Goal: Book appointment/travel/reservation

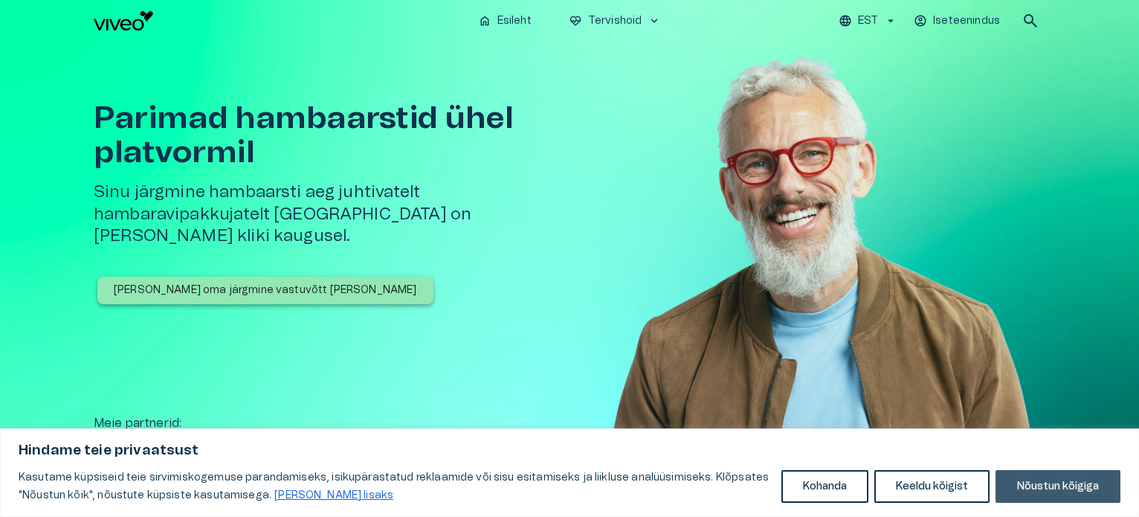
click at [1018, 494] on button "Nõustun kõigiga" at bounding box center [1057, 486] width 125 height 33
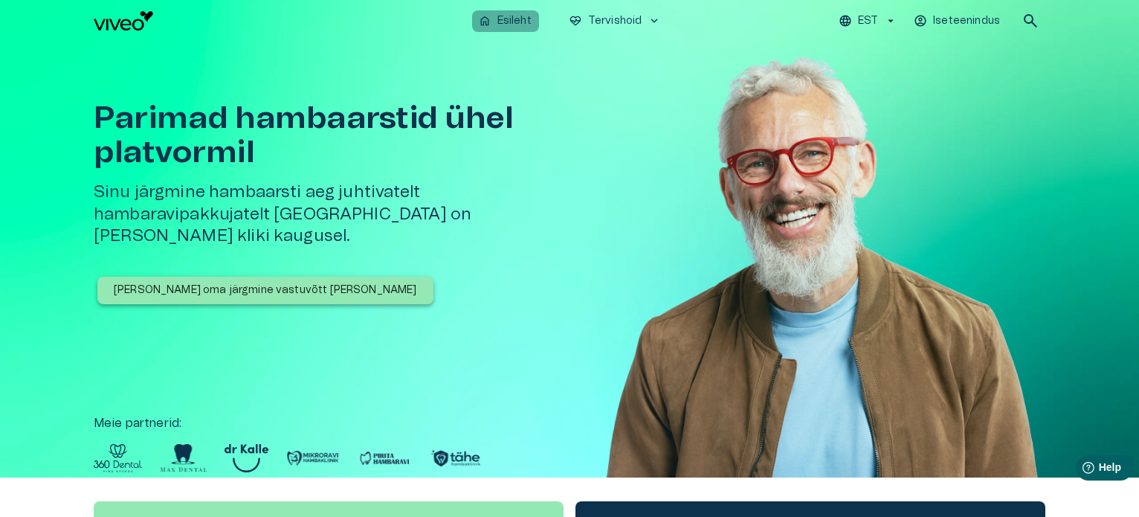
click at [515, 17] on p "Esileht" at bounding box center [514, 21] width 34 height 16
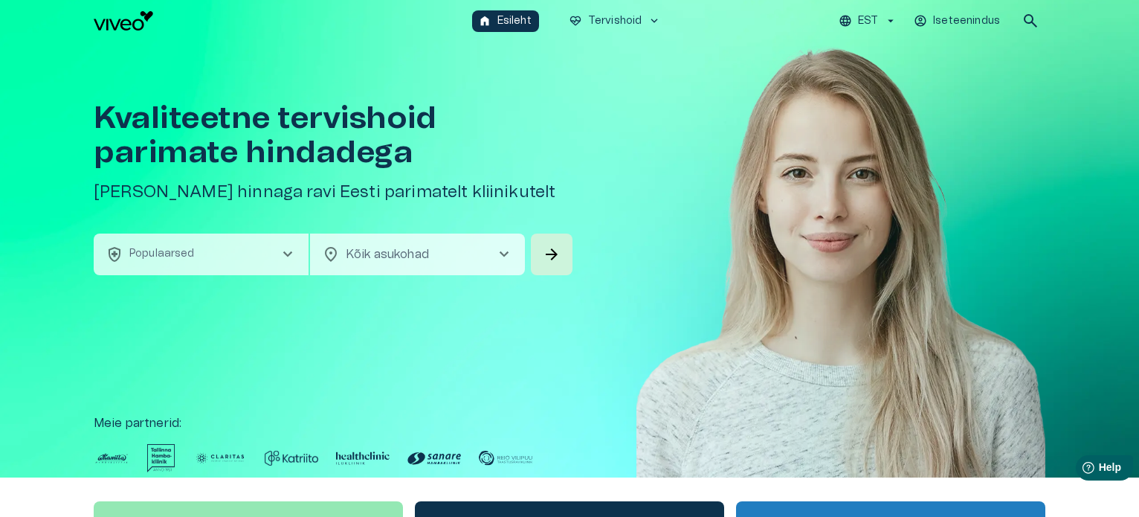
click at [506, 251] on span "chevron_right" at bounding box center [504, 254] width 18 height 18
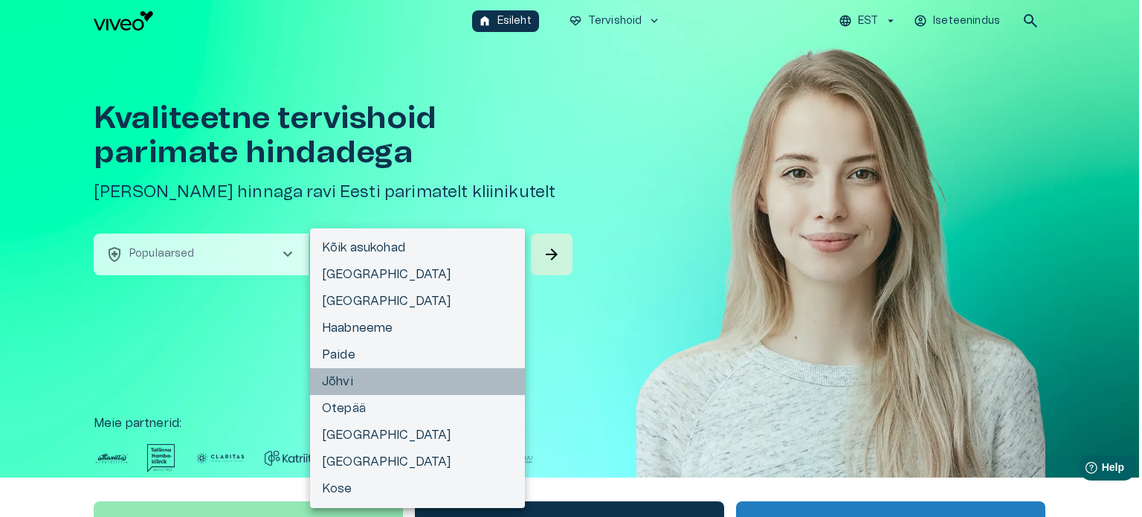
click at [350, 375] on li "Jõhvi" at bounding box center [417, 381] width 215 height 27
type input "**********"
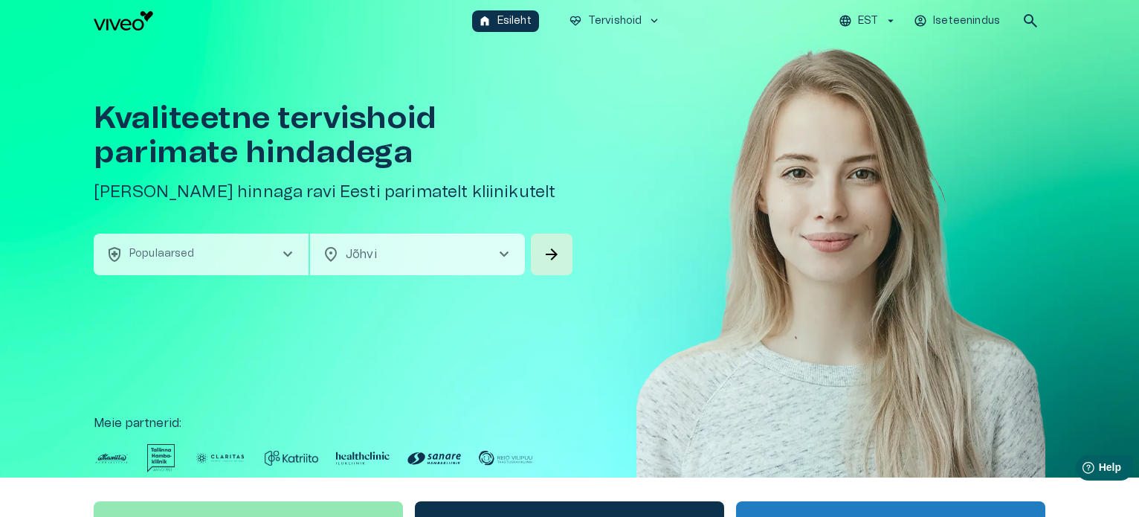
click at [289, 249] on span "chevron_right" at bounding box center [288, 254] width 18 height 18
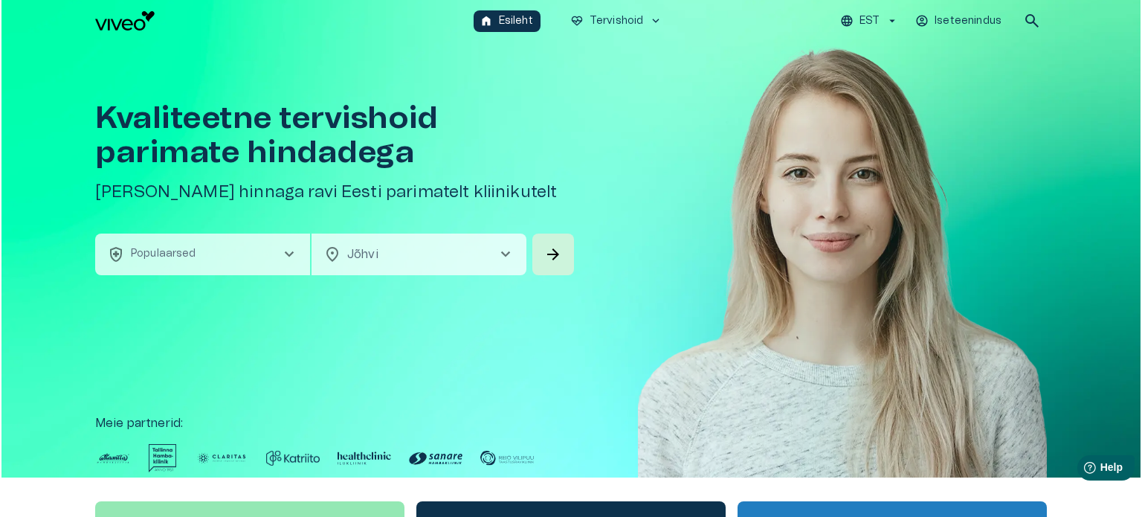
scroll to position [42, 0]
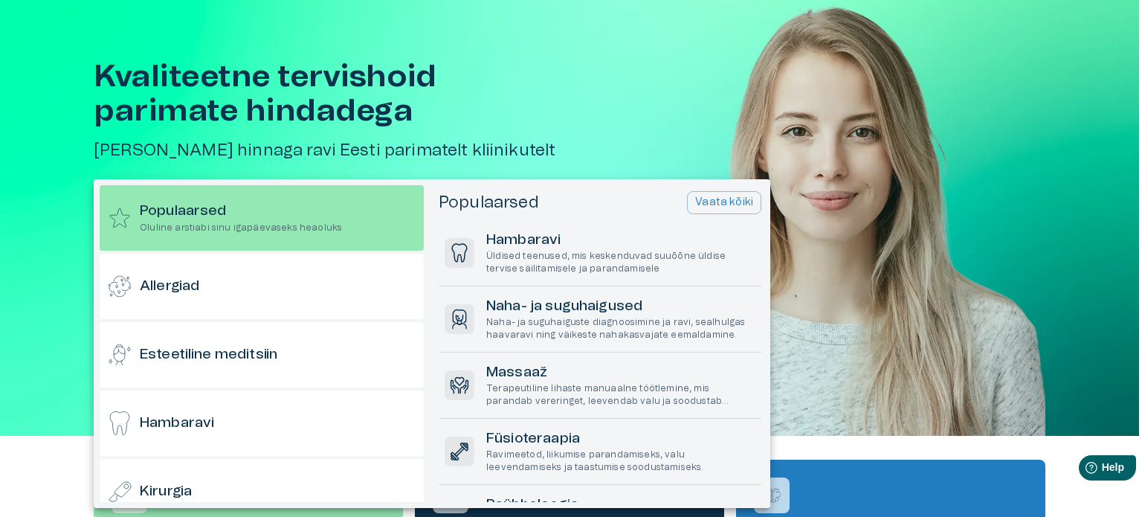
click at [636, 121] on div at bounding box center [571, 258] width 1142 height 517
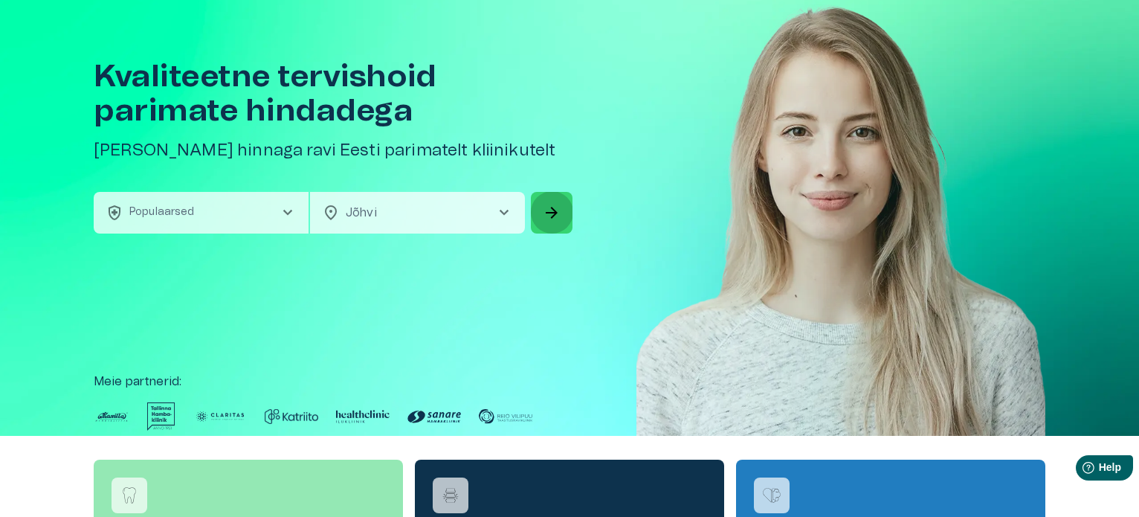
click at [552, 212] on span "arrow_forward" at bounding box center [552, 213] width 18 height 18
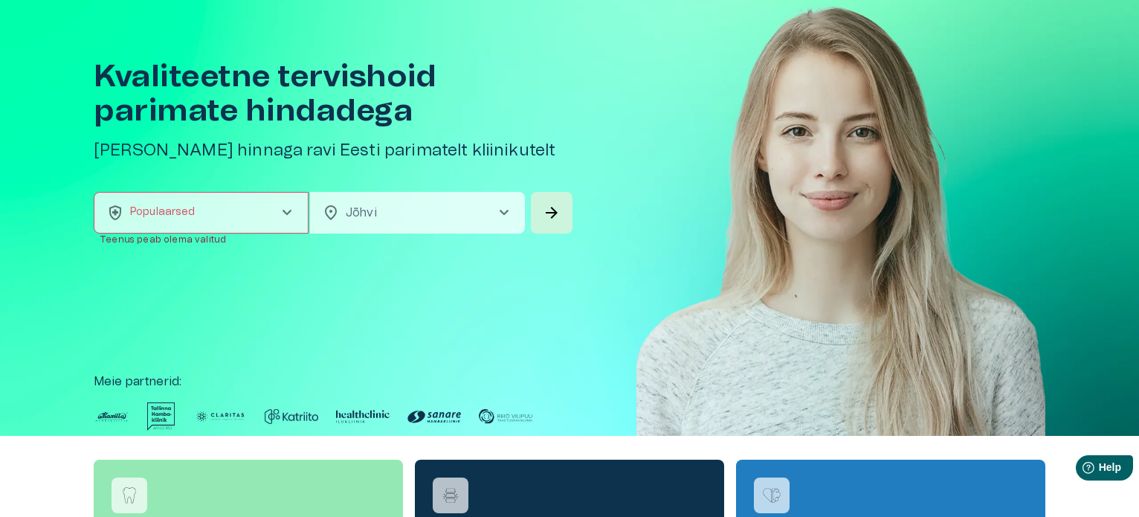
click at [285, 213] on span "chevron_right" at bounding box center [287, 213] width 18 height 18
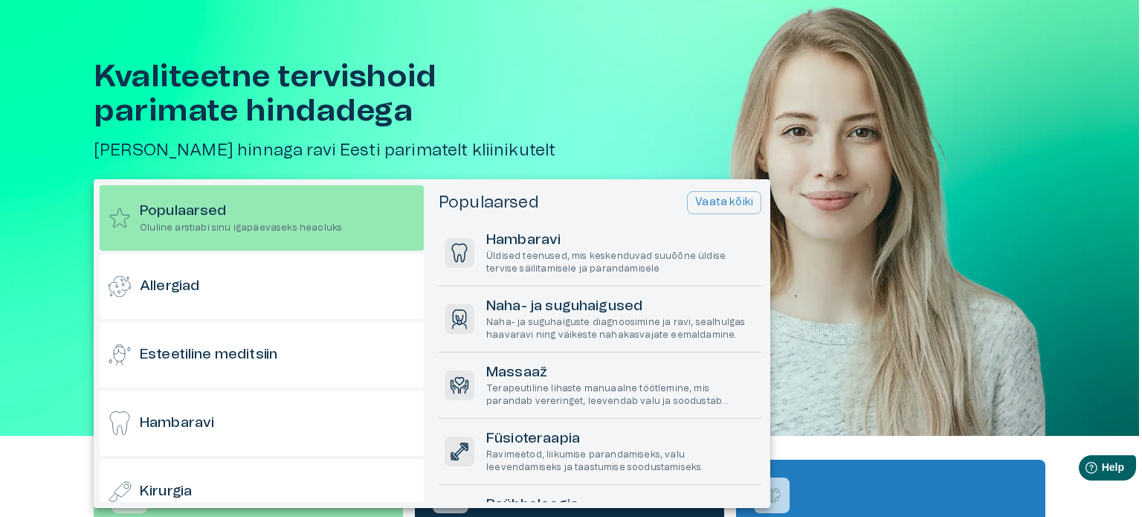
scroll to position [185, 0]
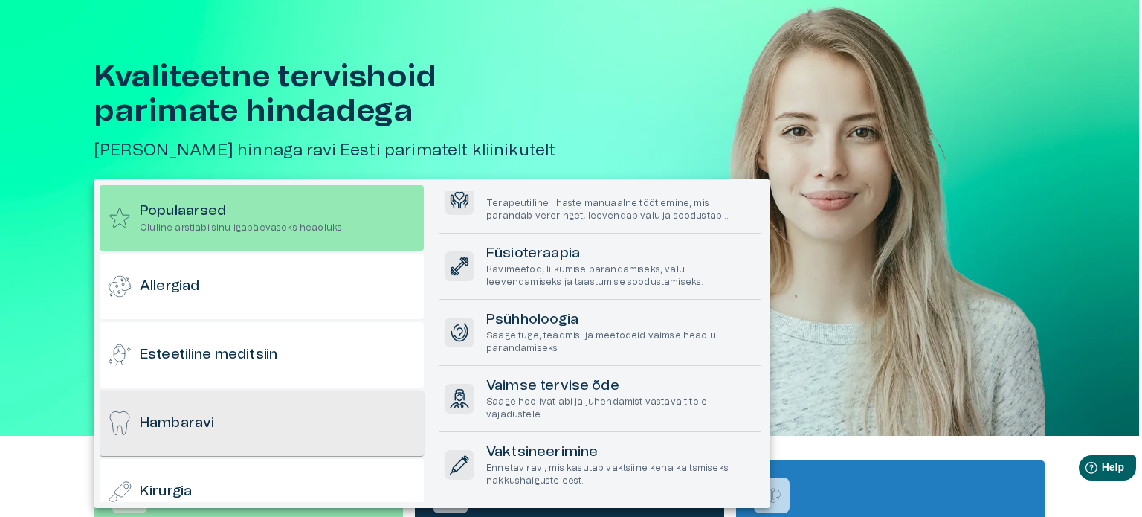
click at [178, 423] on h6 "Hambaravi" at bounding box center [177, 423] width 74 height 20
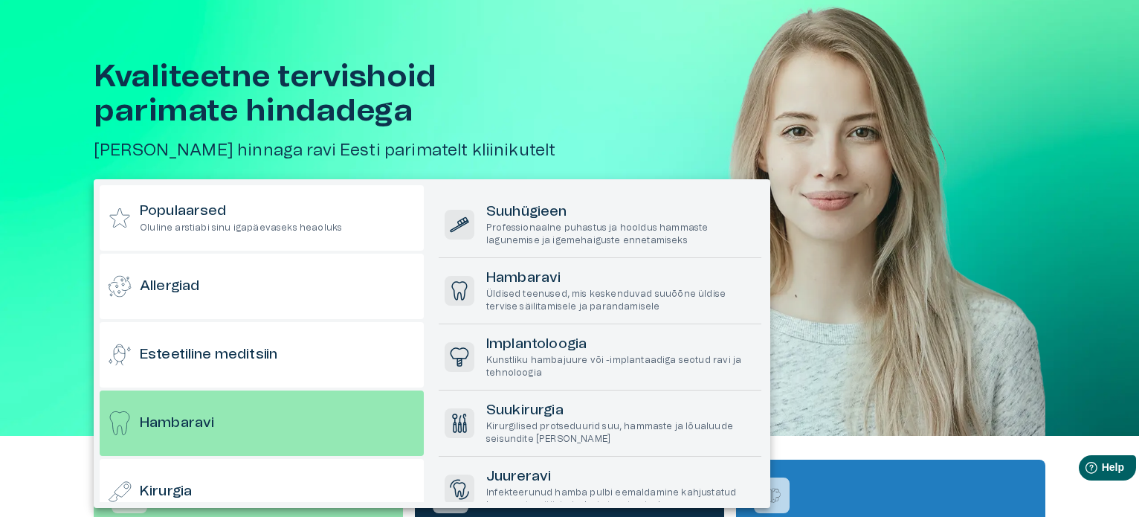
scroll to position [0, 0]
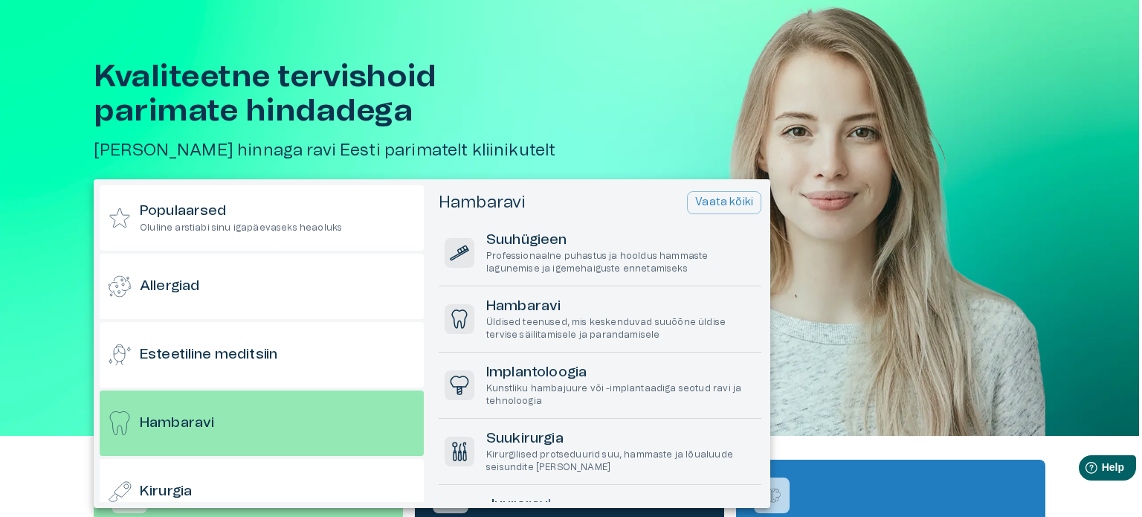
click at [765, 326] on div "Populaarsed Oluline arstiabi sinu igapäevaseks heaoluks Allergiad Esteetiline m…" at bounding box center [432, 343] width 676 height 317
click at [766, 320] on div "Populaarsed Oluline arstiabi sinu igapäevaseks heaoluks Allergiad Esteetiline m…" at bounding box center [432, 343] width 676 height 317
click at [760, 326] on div "Hambaravi Vaata kõiki Suuhügieen Professionaalne puhastus ja hooldus hammaste l…" at bounding box center [601, 346] width 326 height 311
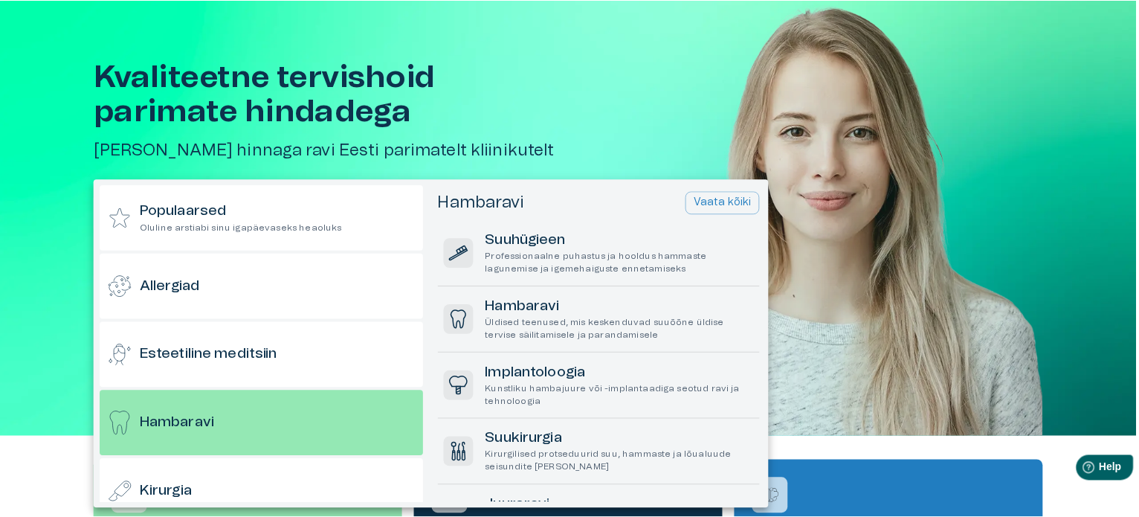
scroll to position [272, 0]
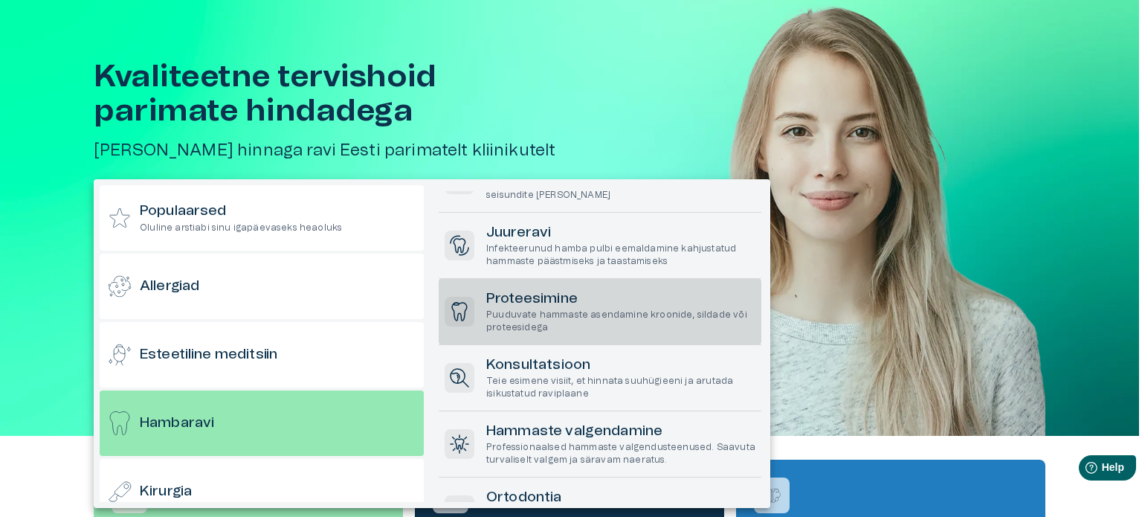
click at [515, 295] on h6 "Proteesimine" at bounding box center [620, 299] width 269 height 20
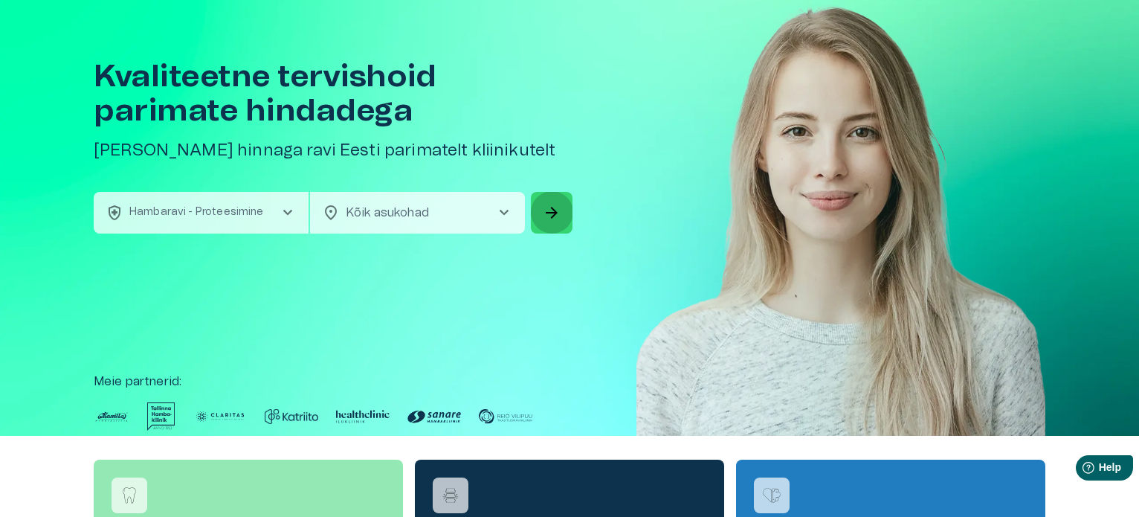
click at [549, 212] on span "arrow_forward" at bounding box center [552, 213] width 18 height 18
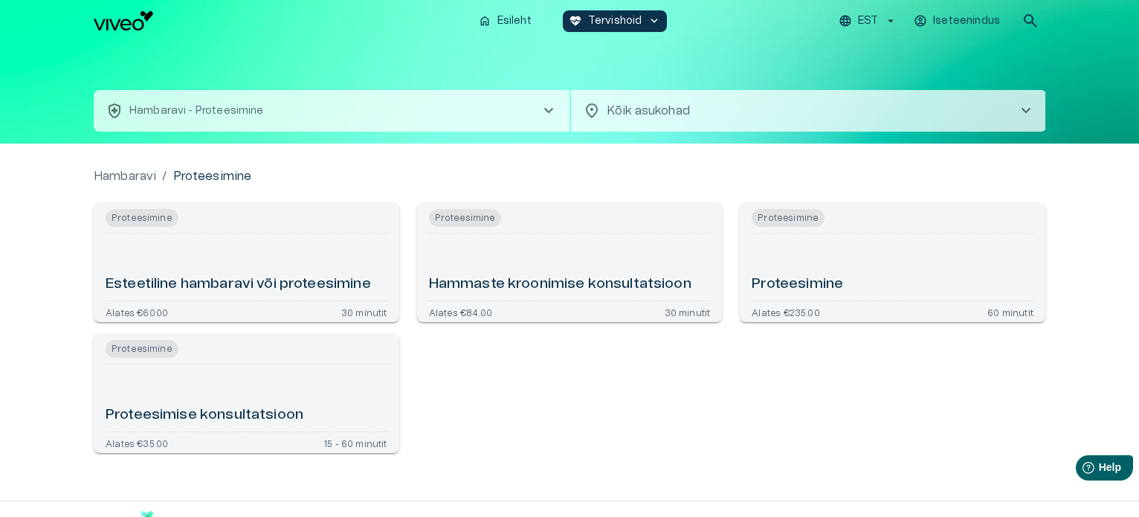
click at [1027, 106] on span "chevron_right" at bounding box center [1026, 111] width 18 height 18
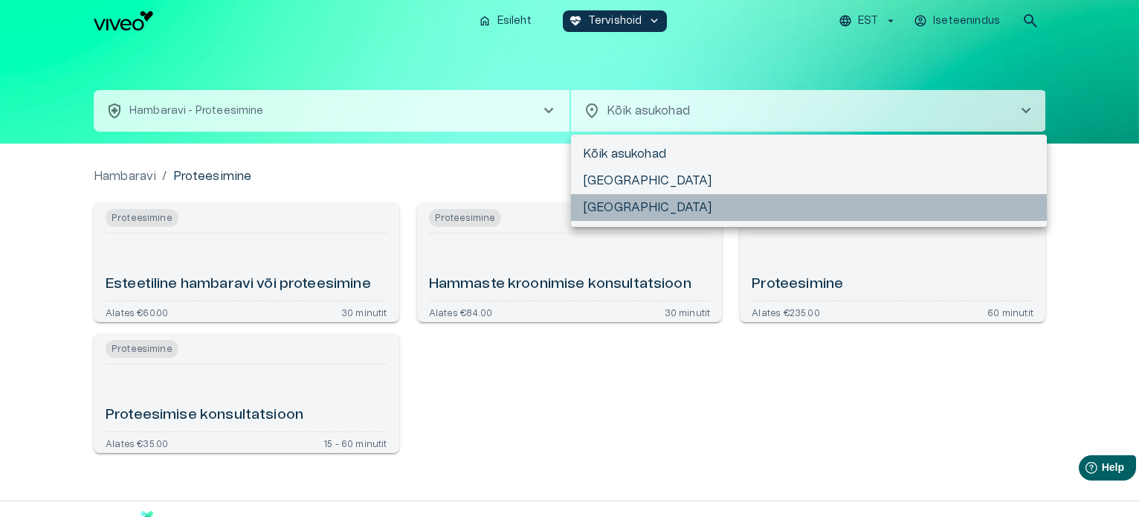
click at [678, 213] on li "[GEOGRAPHIC_DATA]" at bounding box center [809, 207] width 476 height 27
type input "**********"
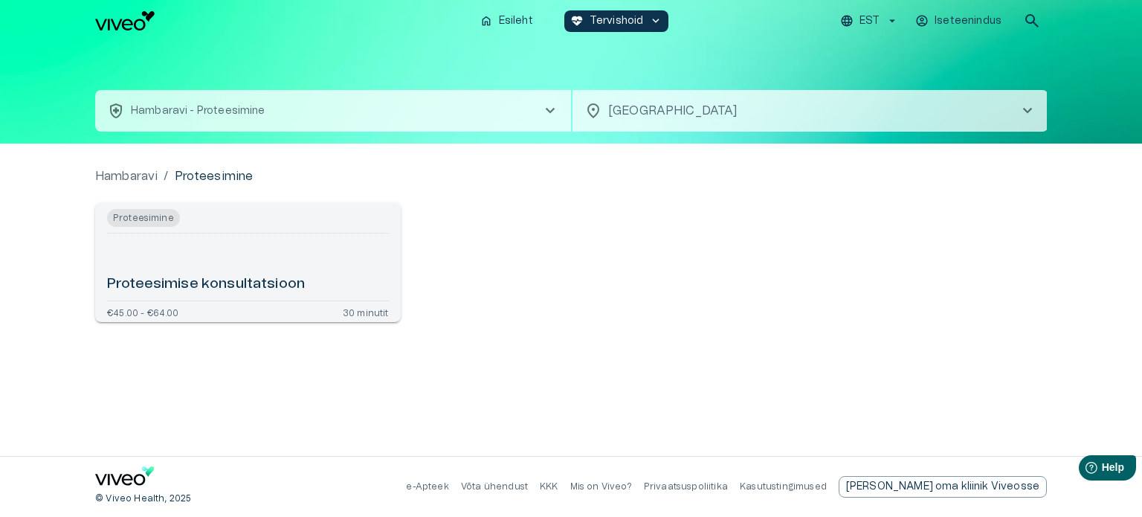
click at [273, 285] on h6 "Proteesimise konsultatsioon" at bounding box center [206, 284] width 198 height 20
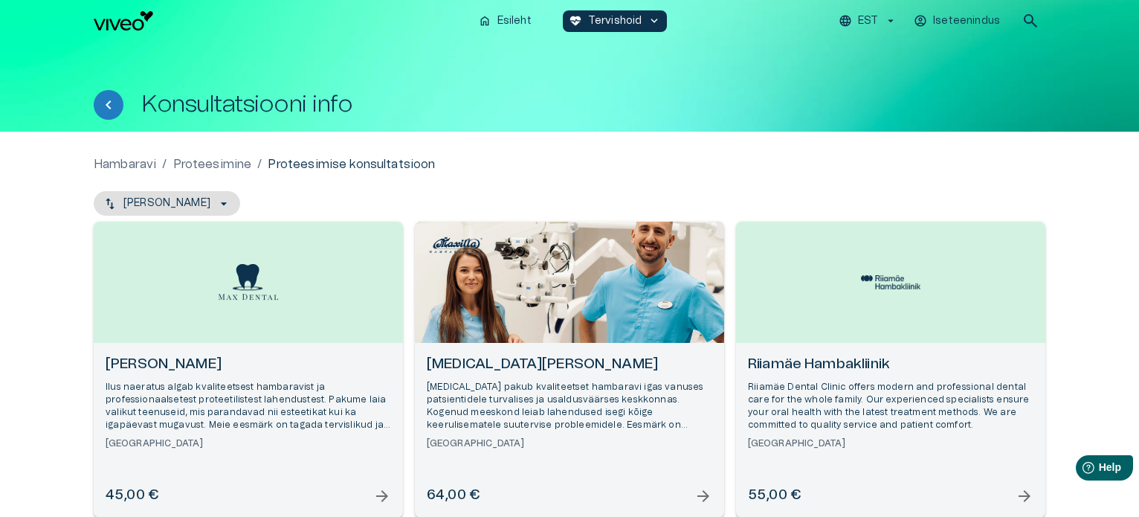
scroll to position [109, 0]
